Goal: Task Accomplishment & Management: Use online tool/utility

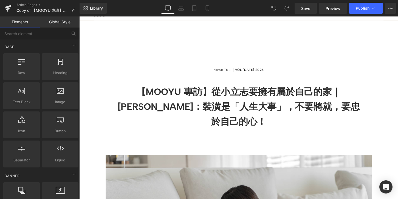
scroll to position [120, 0]
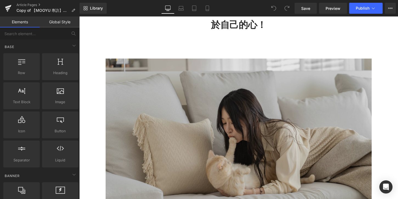
click at [248, 101] on img at bounding box center [245, 152] width 277 height 185
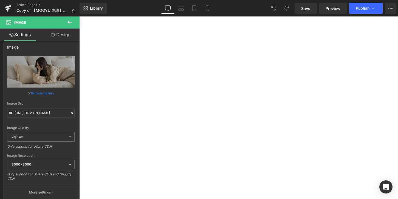
scroll to position [411, 0]
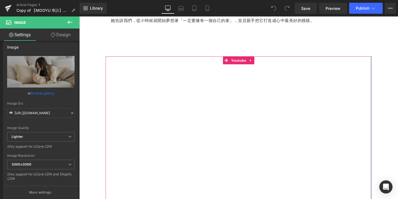
click at [384, 90] on div "Youtube" at bounding box center [245, 136] width 277 height 156
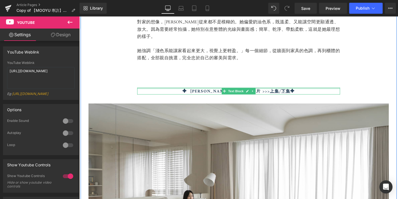
scroll to position [681, 0]
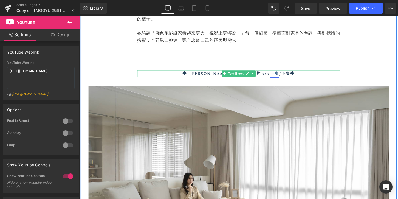
click at [278, 72] on link "上集" at bounding box center [283, 76] width 10 height 8
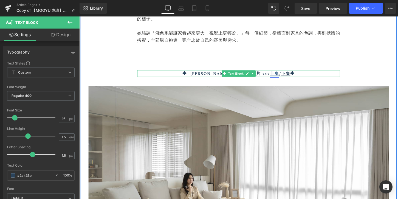
click at [278, 72] on link "上集" at bounding box center [283, 76] width 10 height 8
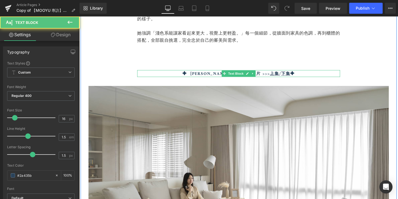
click at [206, 72] on strong "✦ [PERSON_NAME]超詳細開箱影片 >>>" at bounding box center [232, 76] width 91 height 8
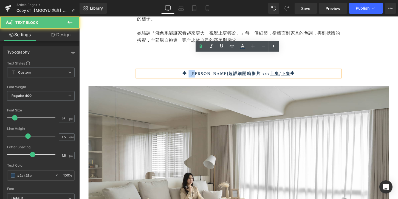
drag, startPoint x: 209, startPoint y: 60, endPoint x: 198, endPoint y: 60, distance: 11.5
click at [198, 72] on strong "✦ [PERSON_NAME]超詳細開箱影片 >>>" at bounding box center [232, 76] width 91 height 8
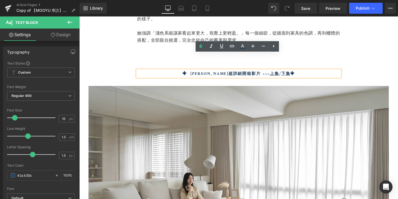
click at [246, 72] on strong "✦ [PERSON_NAME]超詳細開箱影片 >>>" at bounding box center [232, 76] width 91 height 8
drag, startPoint x: 265, startPoint y: 60, endPoint x: 275, endPoint y: 60, distance: 10.2
click at [275, 73] on p "✦ 篠崎新家超詳細開箱影片 >>> 上集 / 下集 ✦" at bounding box center [245, 76] width 211 height 7
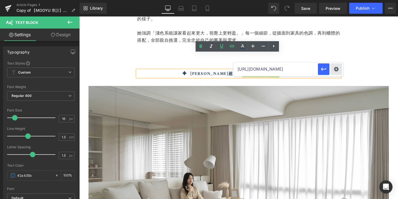
click at [0, 0] on div "Text Color Highlight Color #333333 Edit or remove link: Edit - Unlink - Cancel …" at bounding box center [0, 0] width 0 height 0
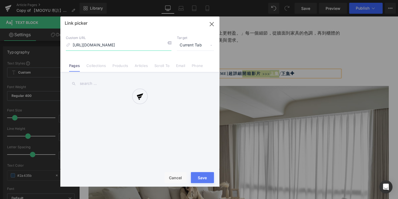
scroll to position [0, 8]
click at [212, 46] on div at bounding box center [139, 101] width 159 height 170
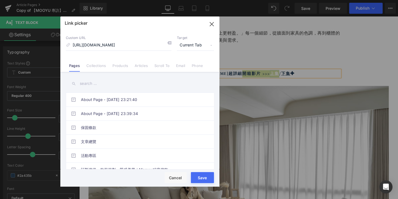
click at [212, 46] on span "Current Tab" at bounding box center [195, 45] width 37 height 10
click at [198, 31] on div "Custom URL https://www.youtube.com/watch?v=5RPNHX9fRdQ&t=8s Target Current Tab …" at bounding box center [139, 51] width 159 height 42
click at [214, 23] on icon "button" at bounding box center [212, 24] width 9 height 9
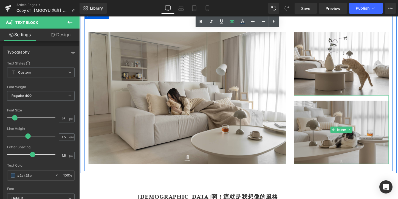
scroll to position [1064, 0]
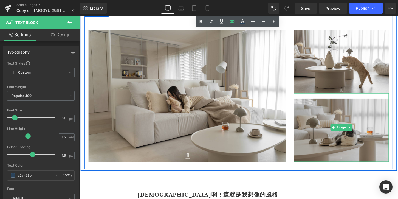
click at [382, 139] on img at bounding box center [352, 131] width 99 height 71
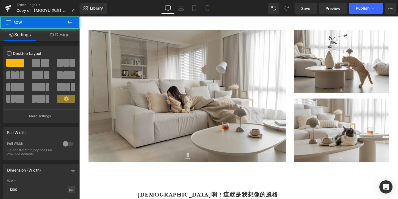
click at [79, 16] on div at bounding box center [79, 16] width 0 height 0
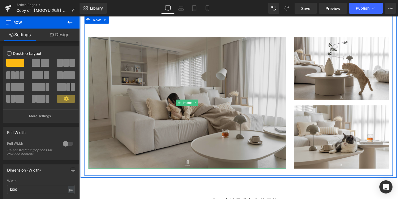
scroll to position [1050, 0]
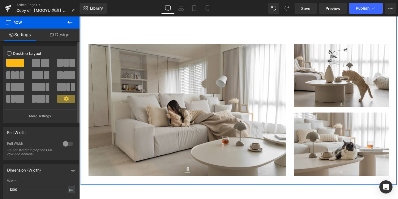
click at [41, 64] on span at bounding box center [45, 63] width 9 height 8
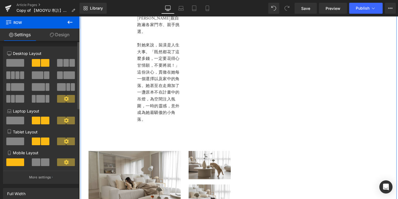
click at [11, 64] on span at bounding box center [15, 63] width 18 height 8
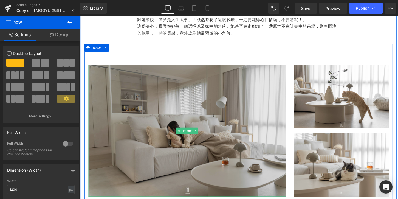
scroll to position [1027, 0]
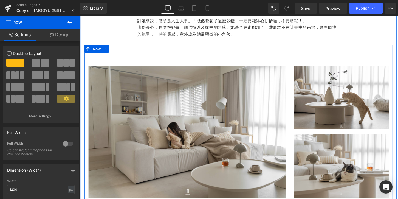
click at [87, 47] on div "Image Image Image Row" at bounding box center [245, 129] width 321 height 167
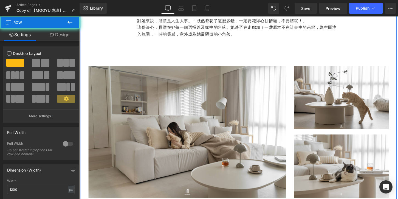
click at [84, 47] on div "自己，就是最好的設計師 Heading 「我就是超有想法的業主！」 從材質、顏色、家具、燈具，到軟裝擺飾， 一切與「家」有關的事物，都是篠崎泫親自跑遍各家門市…" at bounding box center [245, 84] width 329 height 258
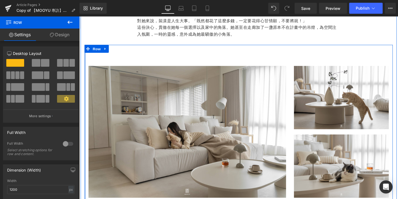
click at [86, 47] on div "Image Image Image Row" at bounding box center [245, 129] width 321 height 167
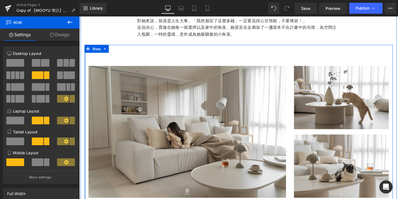
click at [86, 47] on div at bounding box center [85, 129] width 1 height 167
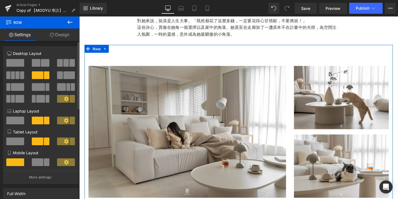
click at [63, 72] on span at bounding box center [69, 75] width 12 height 8
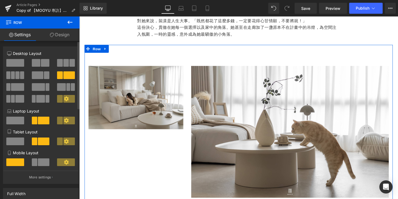
click at [60, 89] on span at bounding box center [61, 87] width 9 height 8
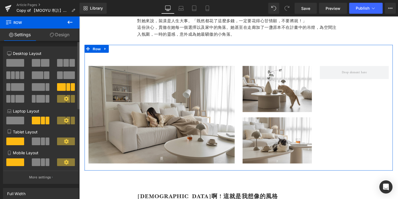
click at [40, 86] on span at bounding box center [38, 87] width 13 height 8
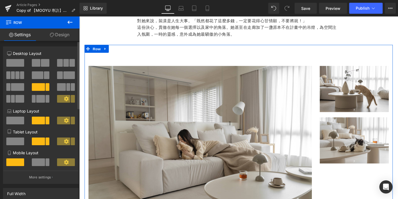
click at [38, 97] on span at bounding box center [40, 99] width 9 height 8
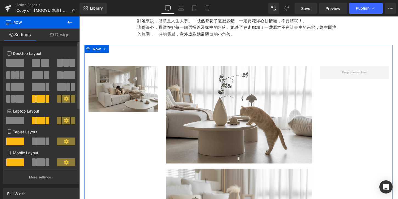
click at [18, 96] on span at bounding box center [19, 99] width 9 height 8
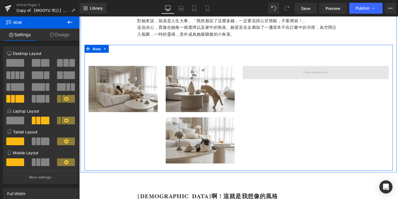
click at [277, 68] on span at bounding box center [326, 75] width 152 height 14
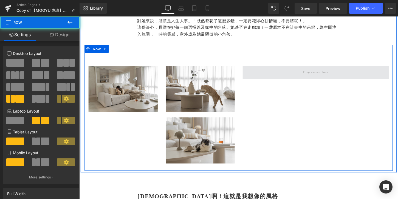
click at [306, 68] on span at bounding box center [326, 75] width 152 height 14
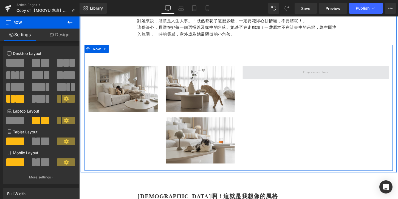
click at [319, 71] on span at bounding box center [326, 75] width 30 height 8
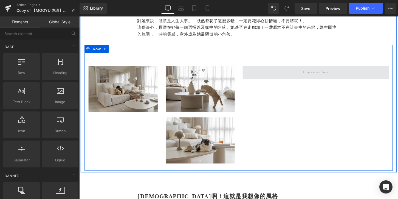
click at [319, 71] on span at bounding box center [326, 75] width 30 height 8
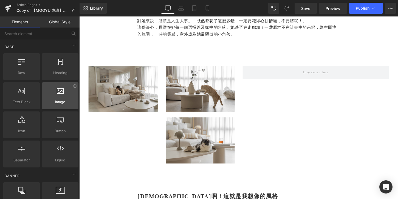
click at [58, 104] on span "Image" at bounding box center [60, 102] width 33 height 6
click at [59, 98] on div at bounding box center [60, 93] width 33 height 12
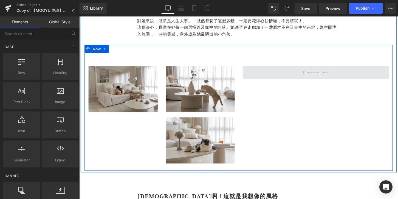
click at [318, 71] on span at bounding box center [326, 75] width 30 height 8
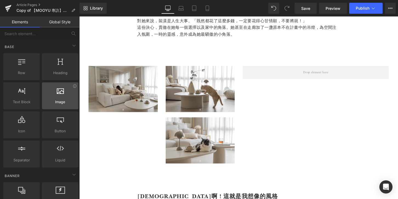
click at [52, 96] on div at bounding box center [60, 93] width 33 height 12
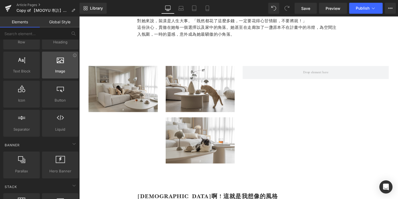
scroll to position [30, 0]
click at [70, 65] on div at bounding box center [60, 62] width 33 height 12
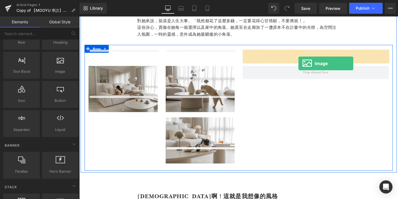
drag, startPoint x: 138, startPoint y: 82, endPoint x: 307, endPoint y: 65, distance: 170.7
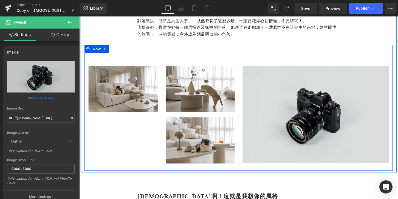
click at [250, 93] on div "Image" at bounding box center [326, 118] width 152 height 101
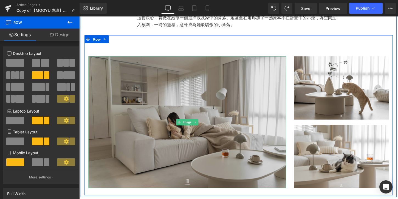
scroll to position [1038, 0]
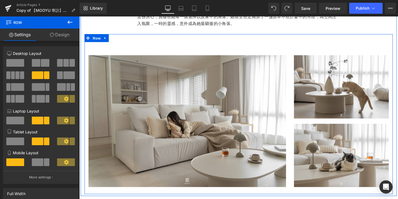
click at [300, 107] on div "Image Image" at bounding box center [352, 125] width 107 height 137
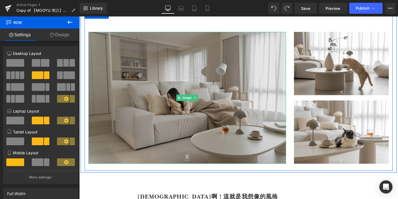
scroll to position [1027, 0]
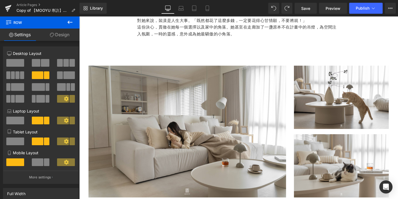
click at [70, 23] on icon at bounding box center [70, 22] width 7 height 7
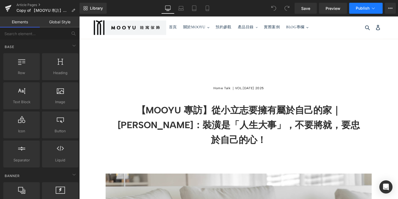
click at [360, 9] on span "Publish" at bounding box center [363, 8] width 14 height 4
click at [361, 9] on span "Publish" at bounding box center [363, 8] width 14 height 4
click at [388, 6] on button "View Live Page View with current Template Save Template to Library Schedule Pub…" at bounding box center [390, 8] width 11 height 11
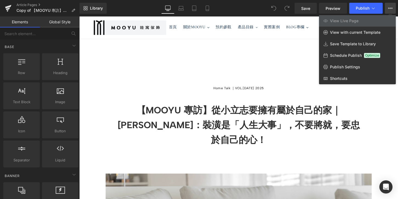
click at [388, 6] on button "View Live Page View with current Template Save Template to Library Schedule Pub…" at bounding box center [390, 8] width 11 height 11
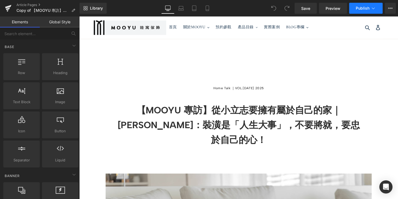
click at [370, 6] on span "Publish" at bounding box center [363, 8] width 14 height 4
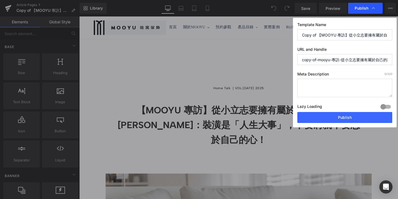
click at [370, 6] on span "Publish" at bounding box center [365, 7] width 21 height 5
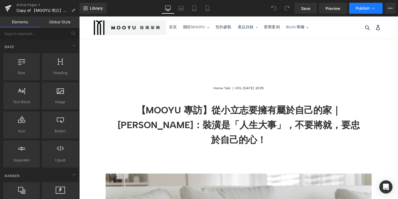
drag, startPoint x: 0, startPoint y: 0, endPoint x: 376, endPoint y: 13, distance: 376.3
click at [376, 13] on button "Publish" at bounding box center [365, 8] width 33 height 11
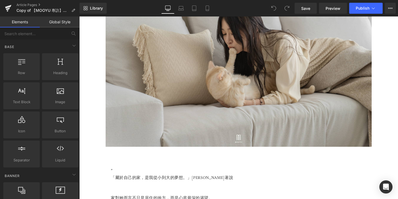
scroll to position [223, 0]
